Goal: Find specific page/section: Find specific page/section

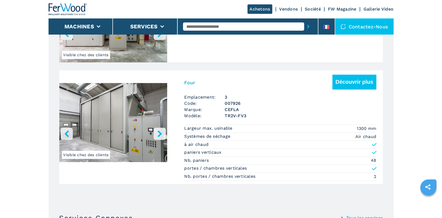
scroll to position [514, 0]
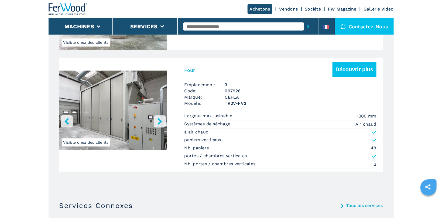
click at [160, 120] on icon "right-button" at bounding box center [159, 121] width 4 height 7
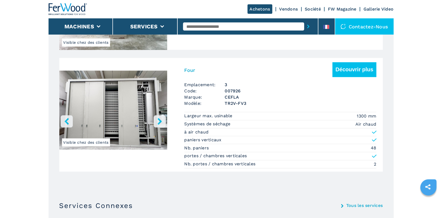
click at [160, 120] on icon "right-button" at bounding box center [159, 121] width 4 height 7
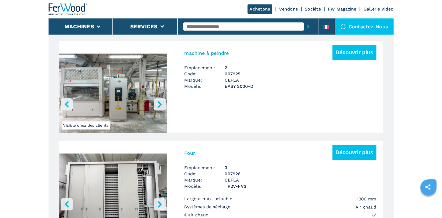
scroll to position [429, 0]
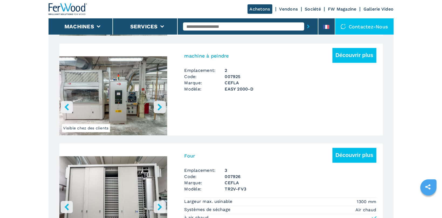
click at [69, 108] on icon "left-button" at bounding box center [66, 107] width 7 height 7
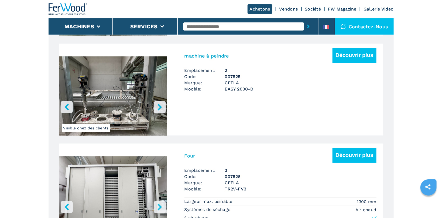
click at [69, 108] on icon "left-button" at bounding box center [66, 107] width 7 height 7
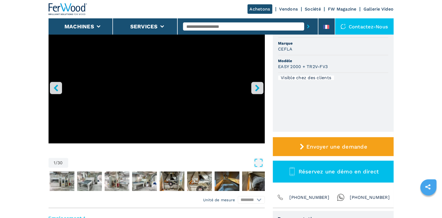
scroll to position [0, 0]
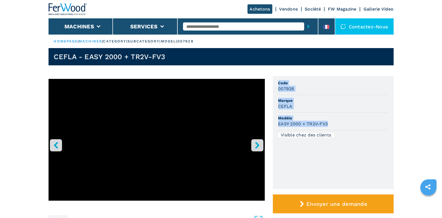
drag, startPoint x: 279, startPoint y: 82, endPoint x: 336, endPoint y: 126, distance: 72.0
click at [336, 126] on ul "Code 007928 Marque CEFLA Modèle EASY 2000 + TR2V-FV3 Visible chez des clients" at bounding box center [333, 132] width 121 height 113
copy ul "Code 007928 Marque CEFLA Modèle EASY 2000 + TR2V-FV3"
click at [205, 25] on input "text" at bounding box center [243, 26] width 121 height 8
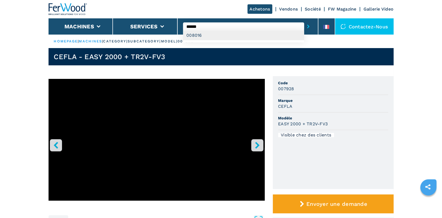
type input "******"
click at [232, 36] on div "008016" at bounding box center [243, 35] width 121 height 10
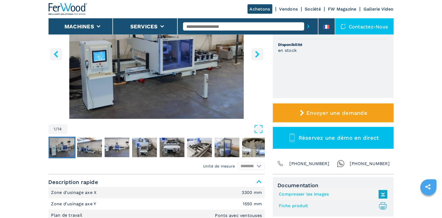
scroll to position [29, 0]
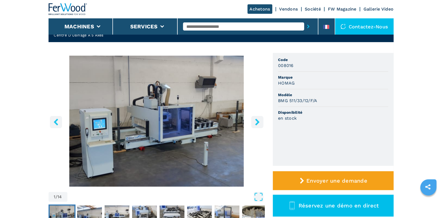
click at [260, 118] on button "right-button" at bounding box center [257, 122] width 12 height 12
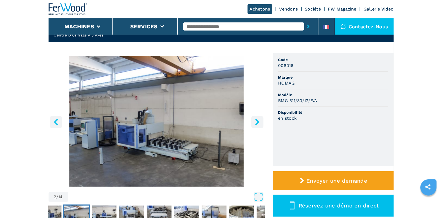
click at [260, 118] on button "right-button" at bounding box center [257, 122] width 12 height 12
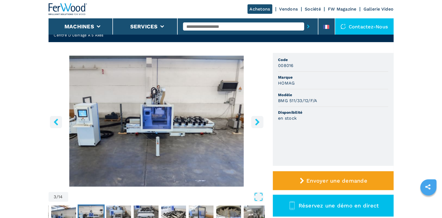
click at [260, 118] on button "right-button" at bounding box center [257, 122] width 12 height 12
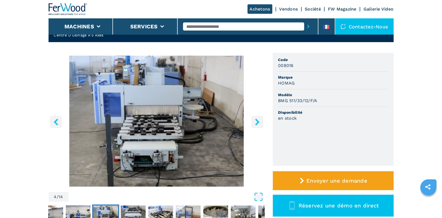
click at [260, 118] on button "right-button" at bounding box center [257, 122] width 12 height 12
